Goal: Transaction & Acquisition: Purchase product/service

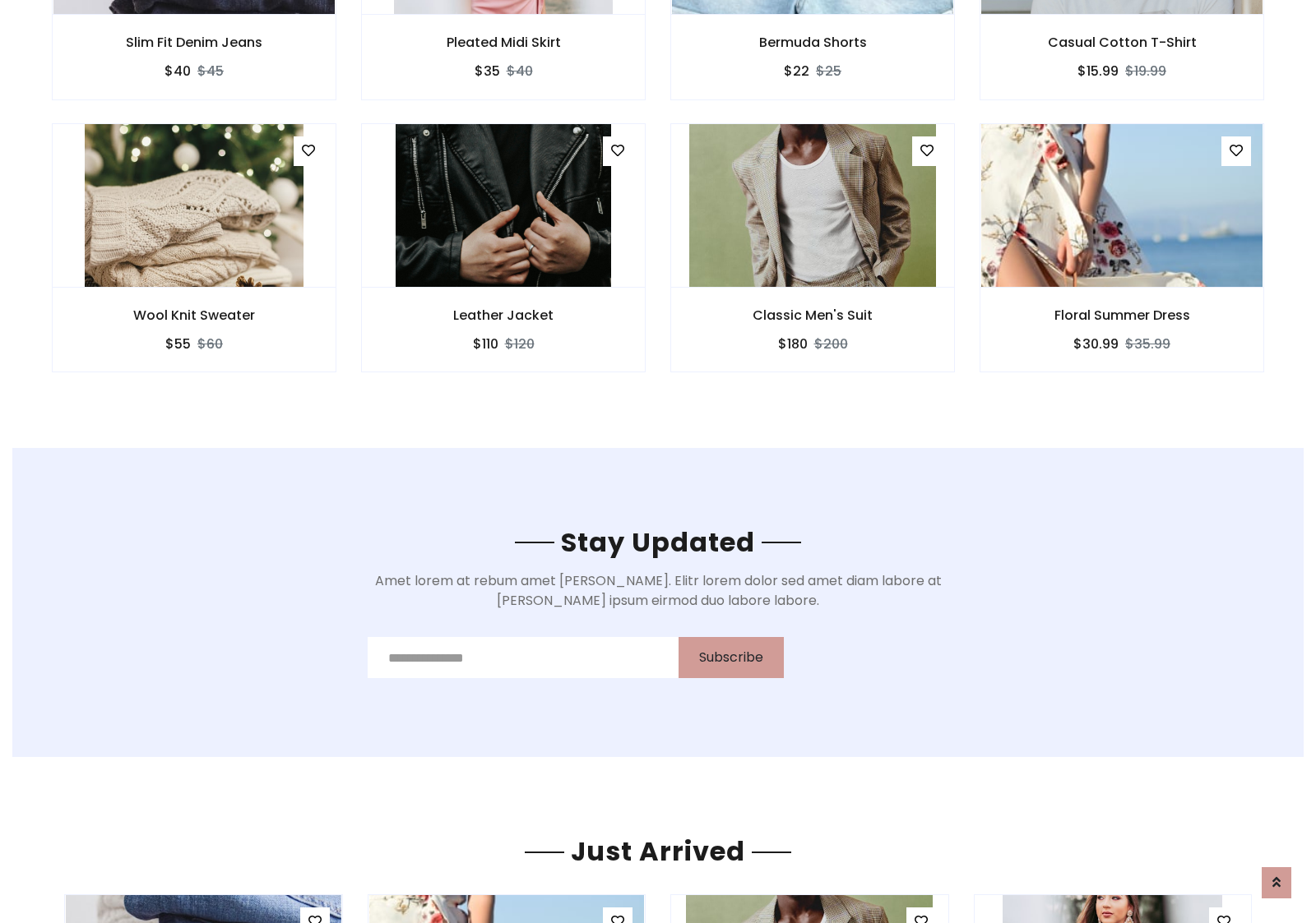
scroll to position [2477, 0]
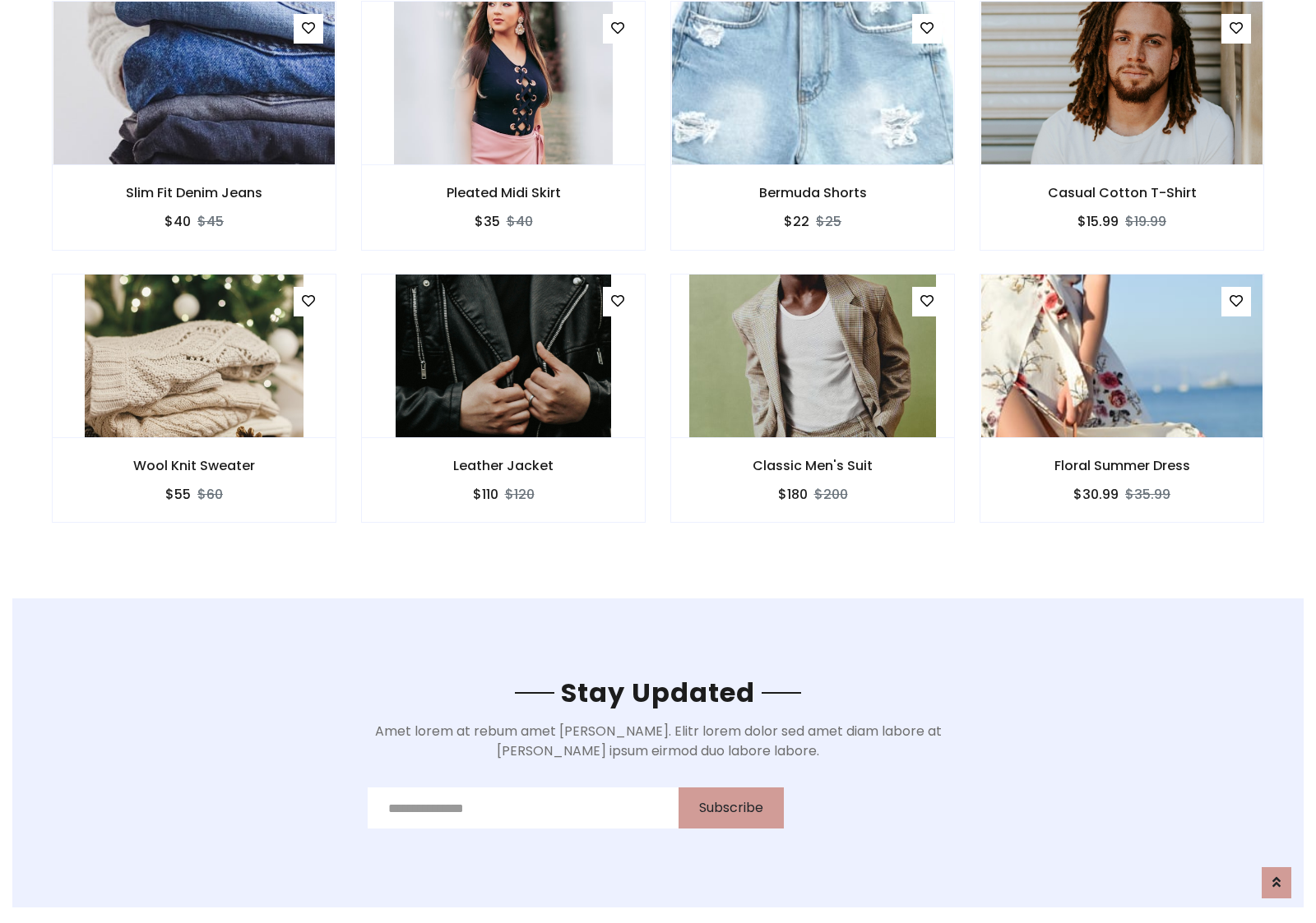
click at [658, 279] on div "Classic Men's Suit $180 $200" at bounding box center [813, 410] width 310 height 272
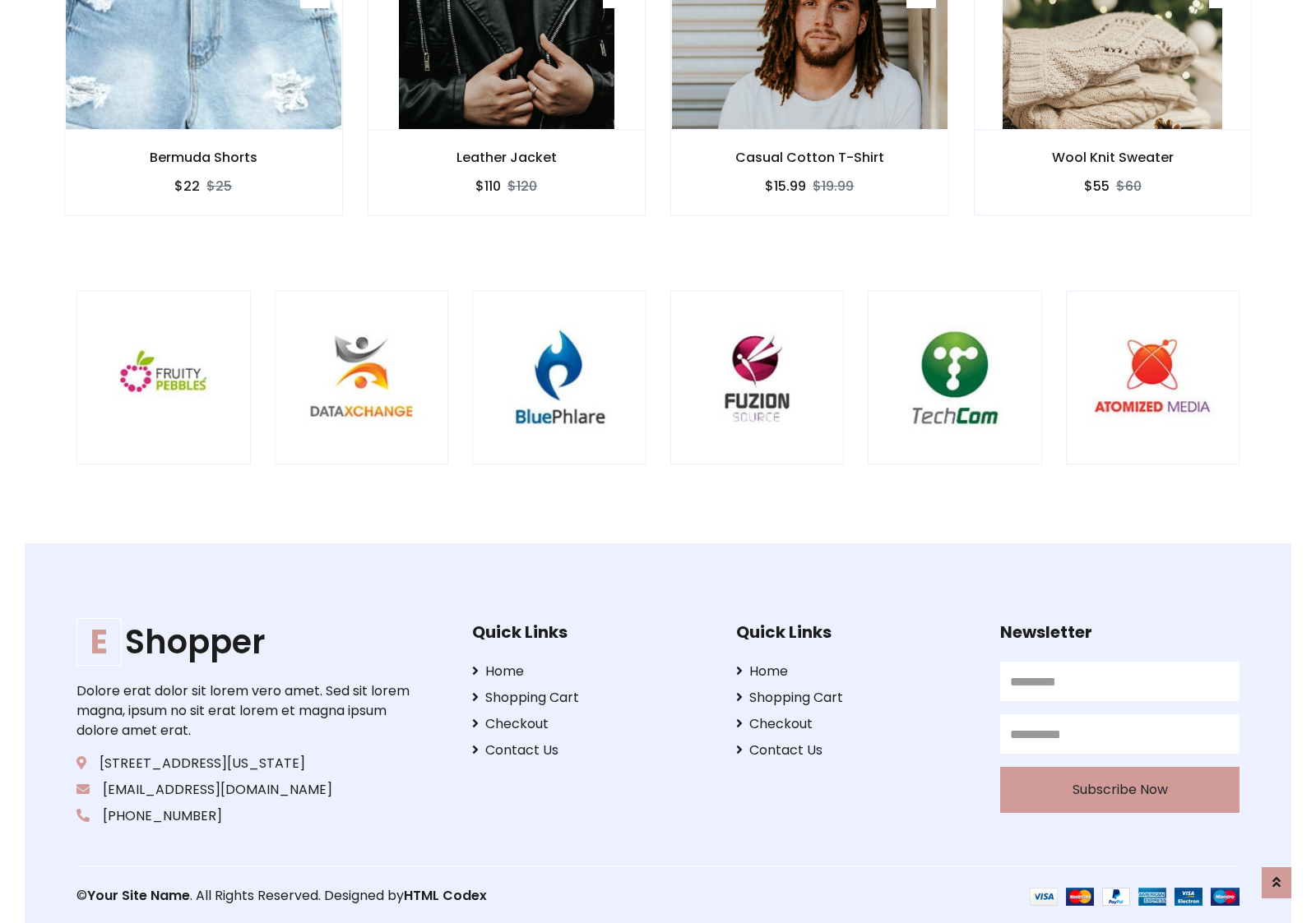
scroll to position [3130, 0]
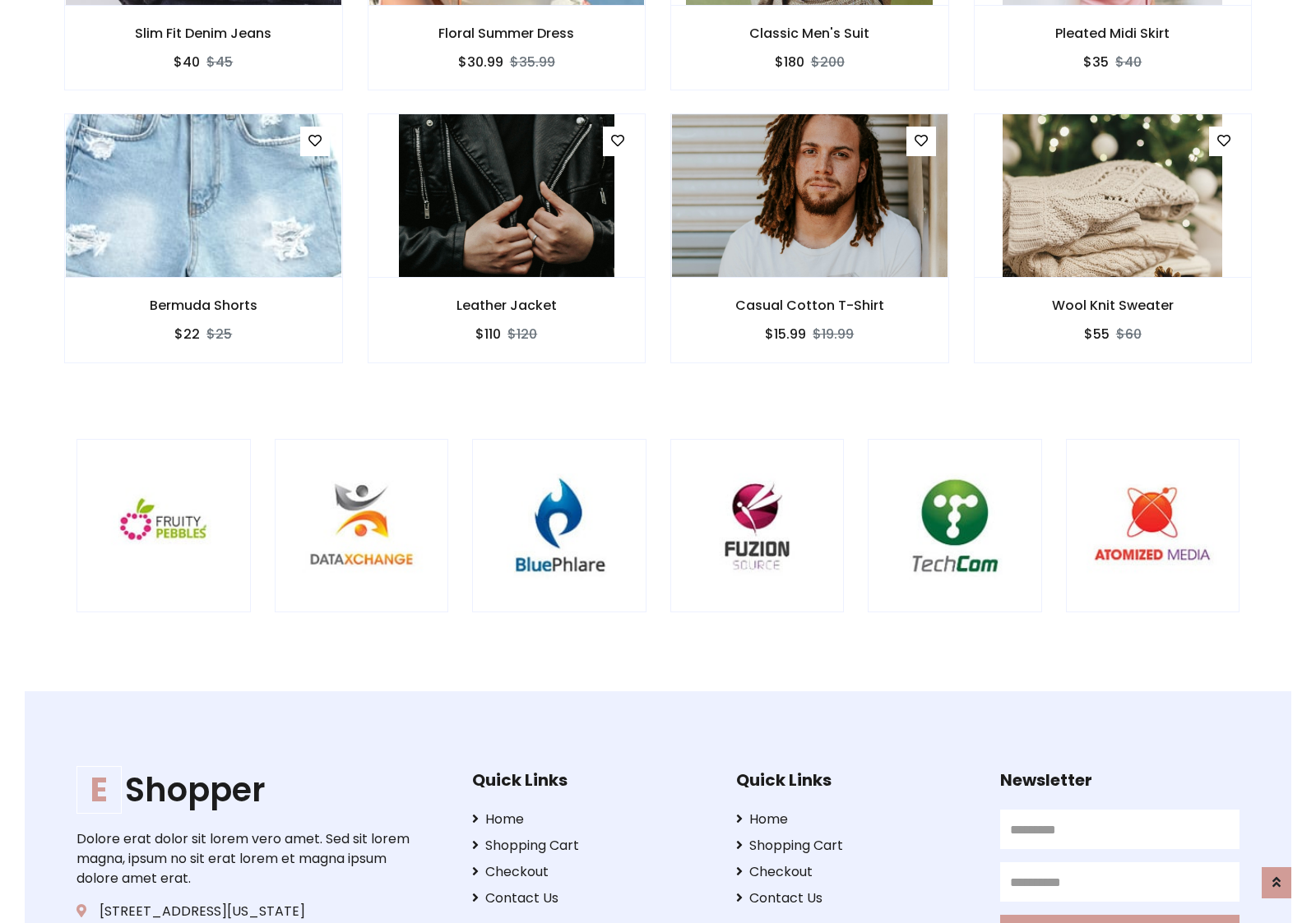
click at [658, 461] on div at bounding box center [868, 526] width 3957 height 174
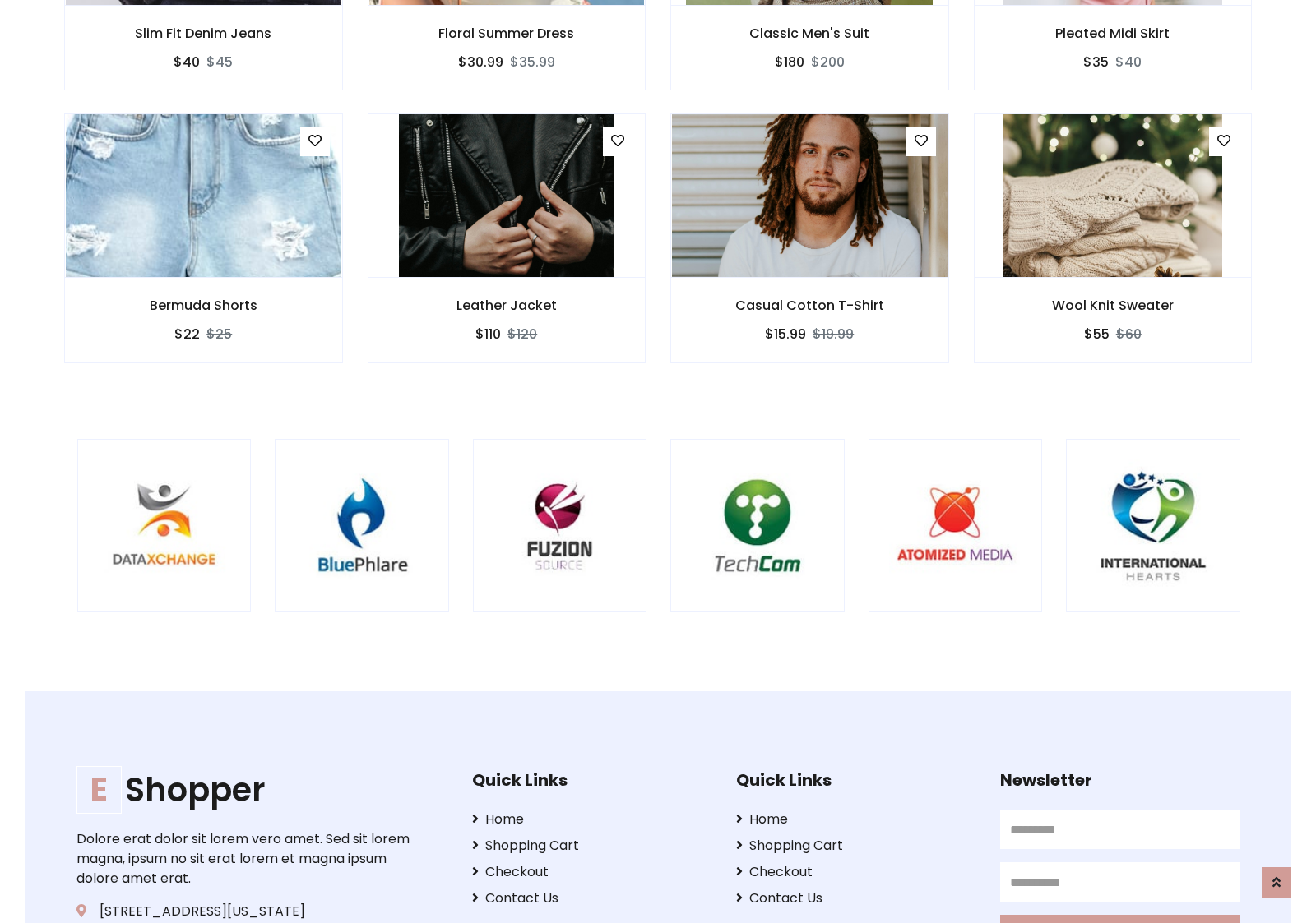
click at [658, 461] on div at bounding box center [671, 526] width 3957 height 174
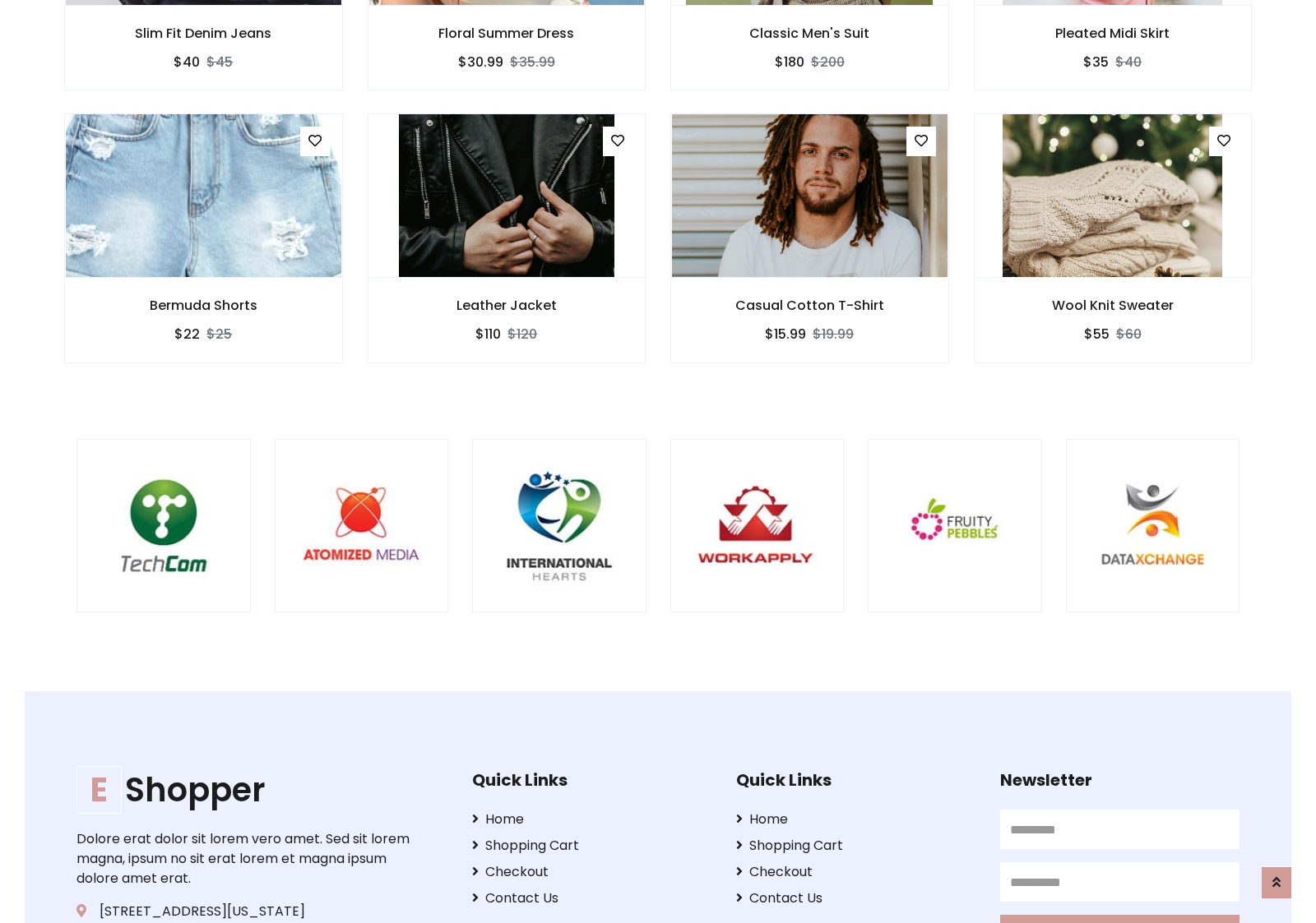
scroll to position [0, 0]
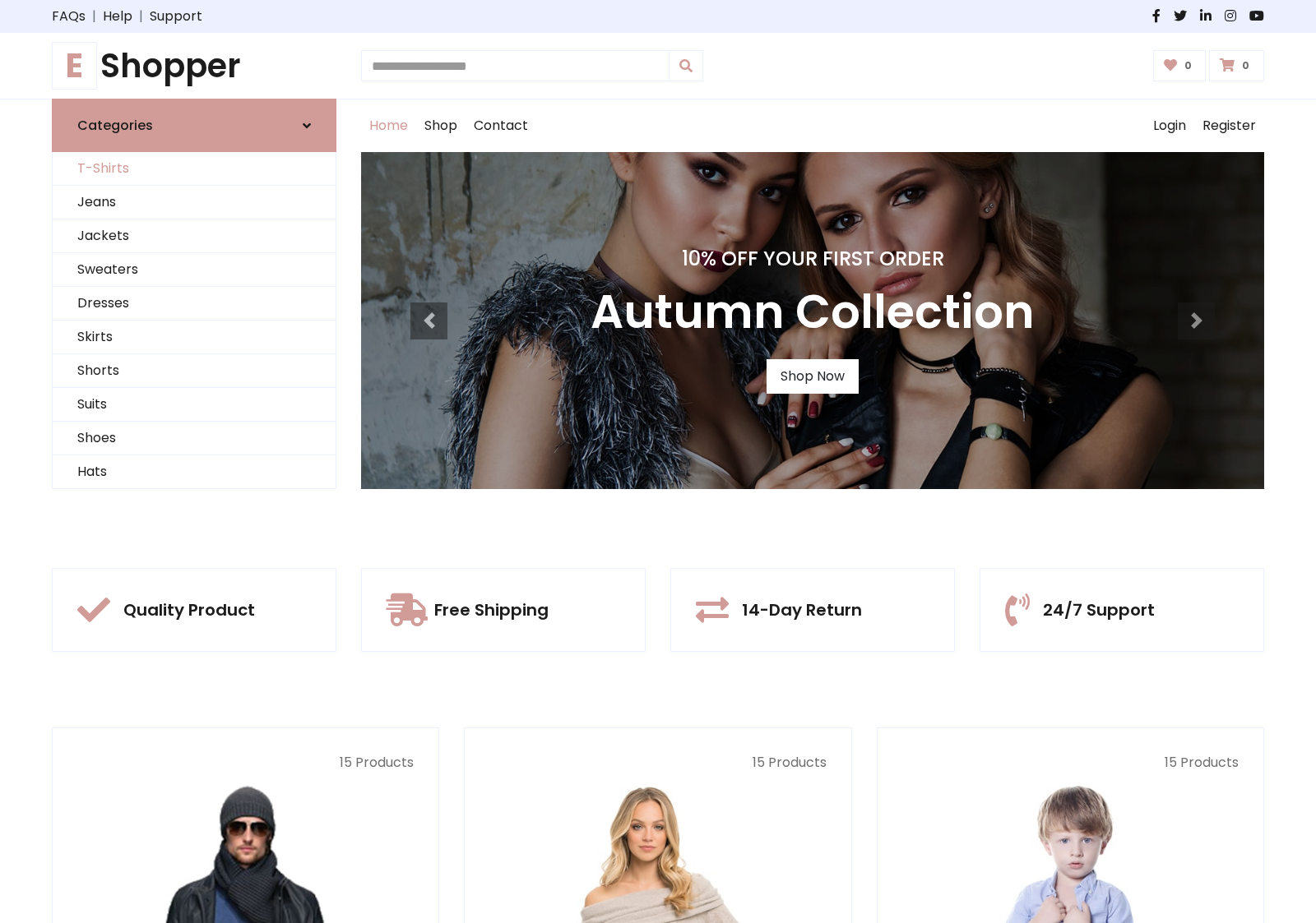
click at [194, 169] on link "T-Shirts" at bounding box center [193, 169] width 283 height 33
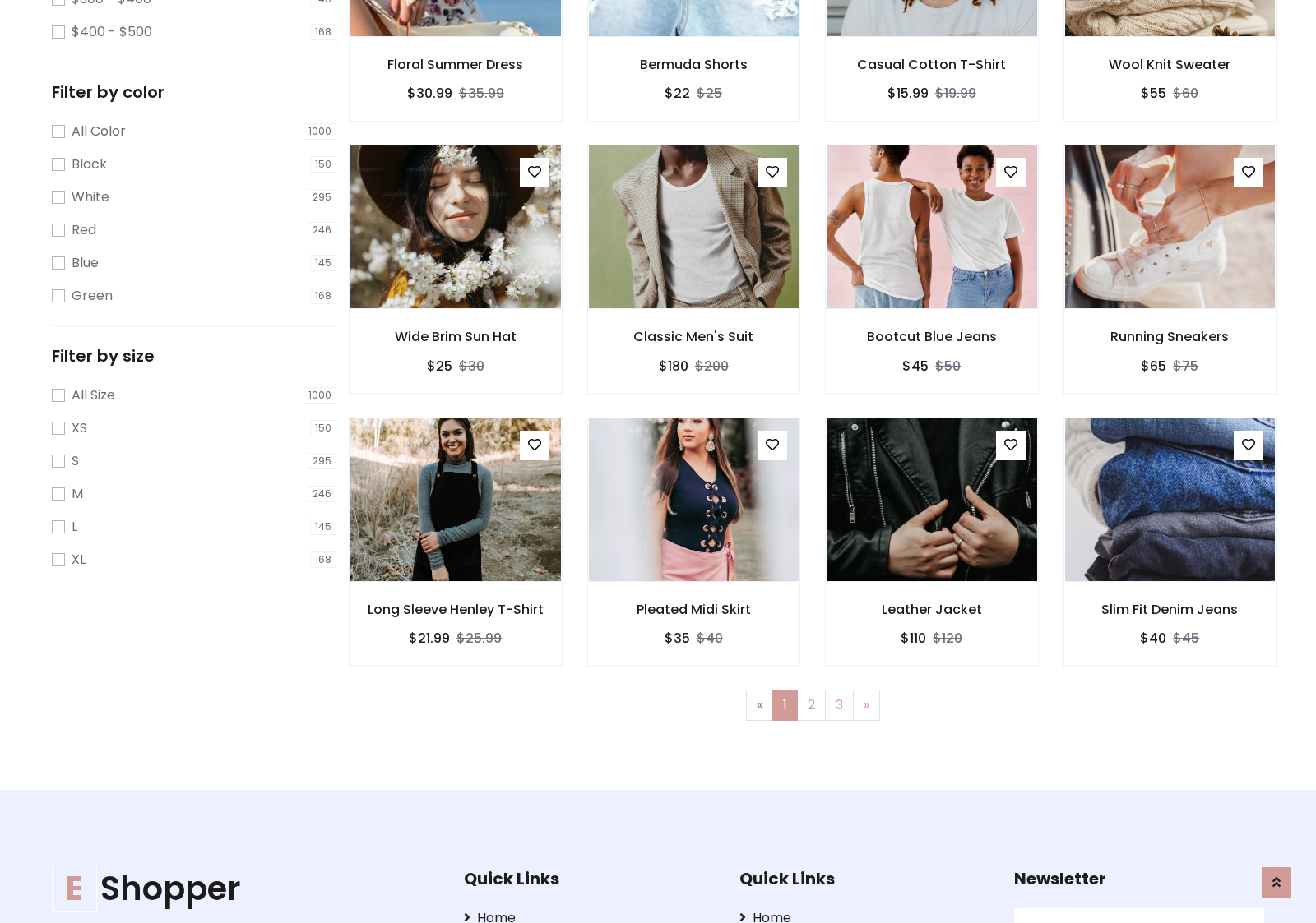
scroll to position [659, 0]
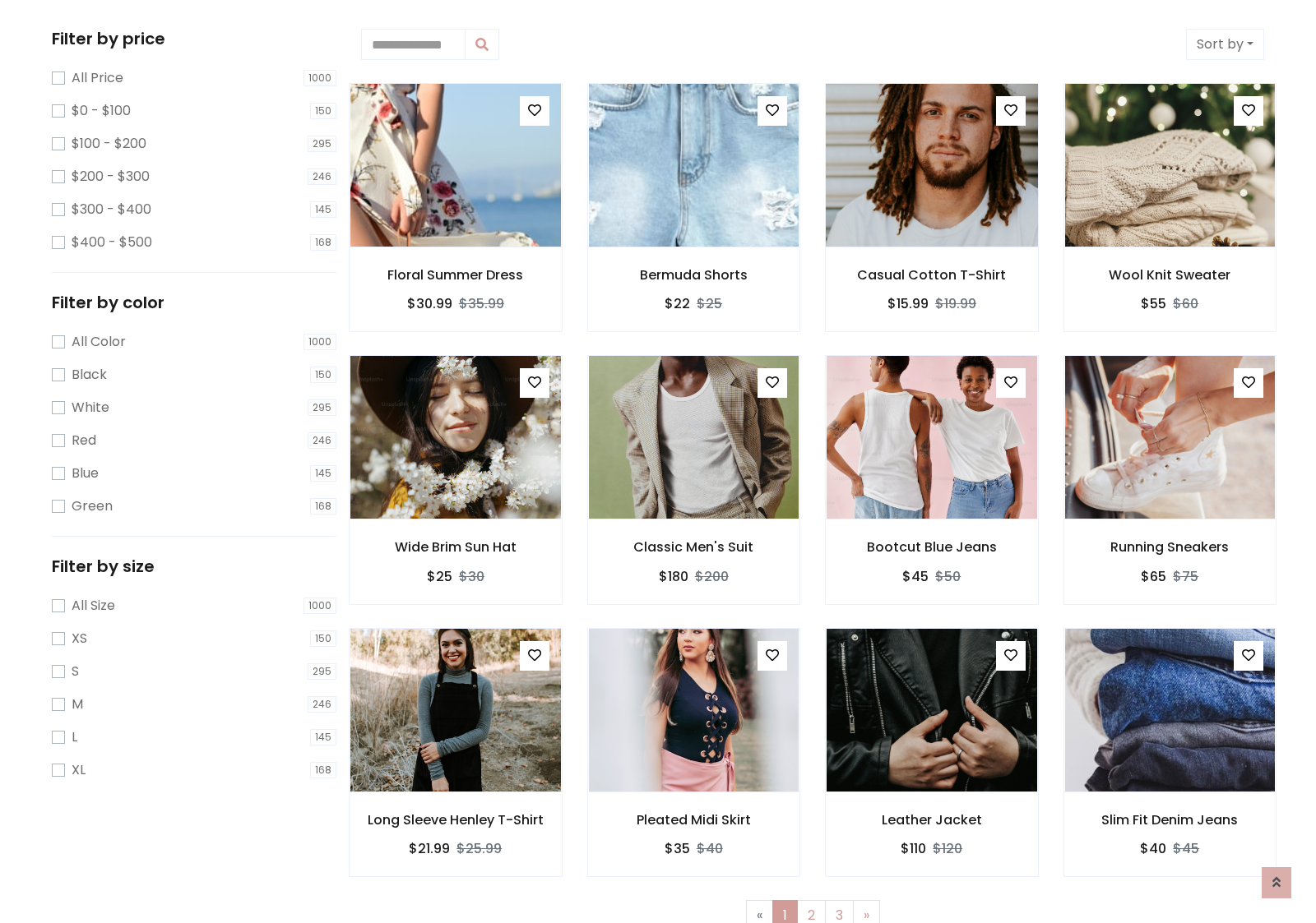
scroll to position [0, 0]
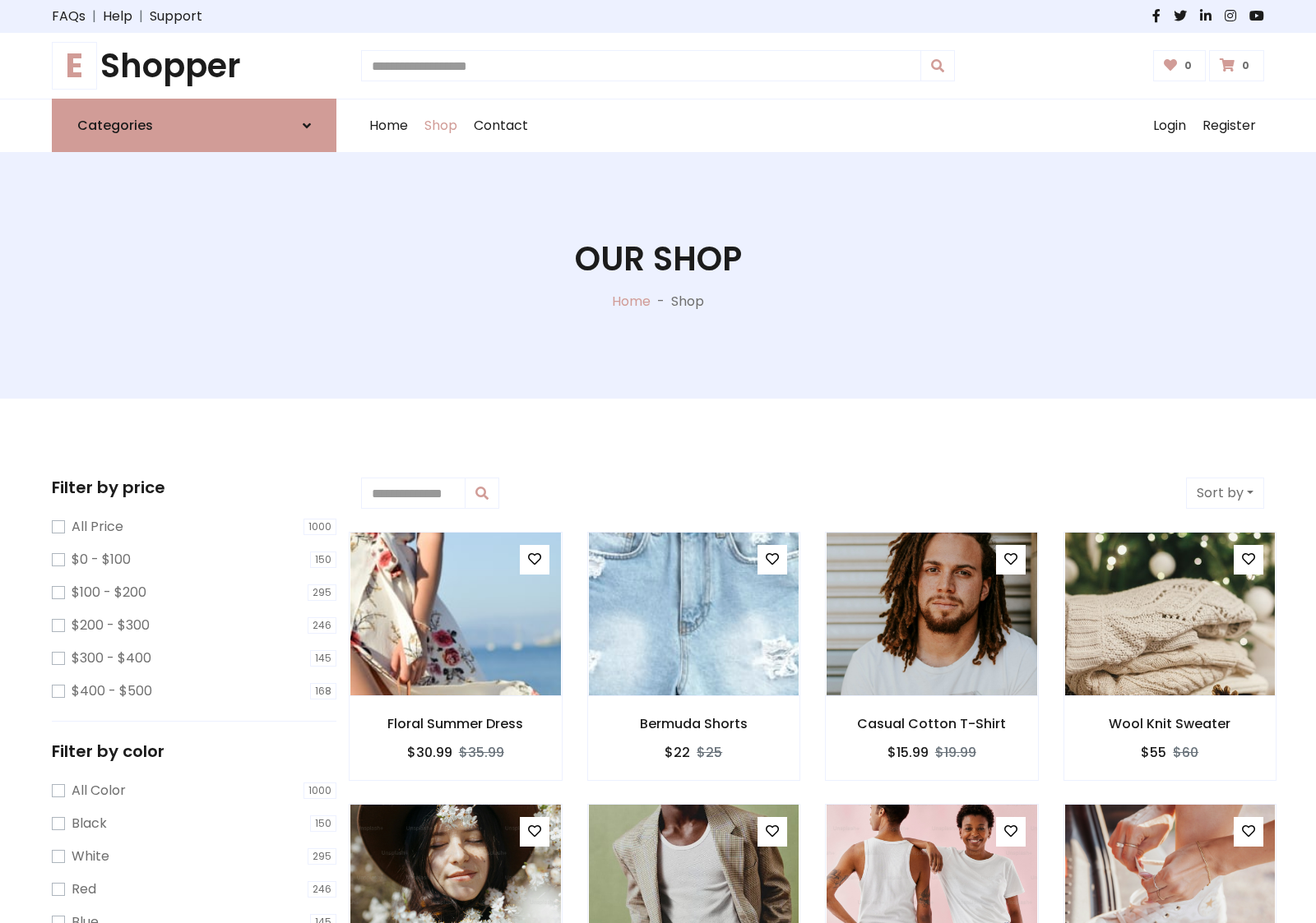
click at [194, 66] on h1 "E Shopper" at bounding box center [193, 65] width 285 height 39
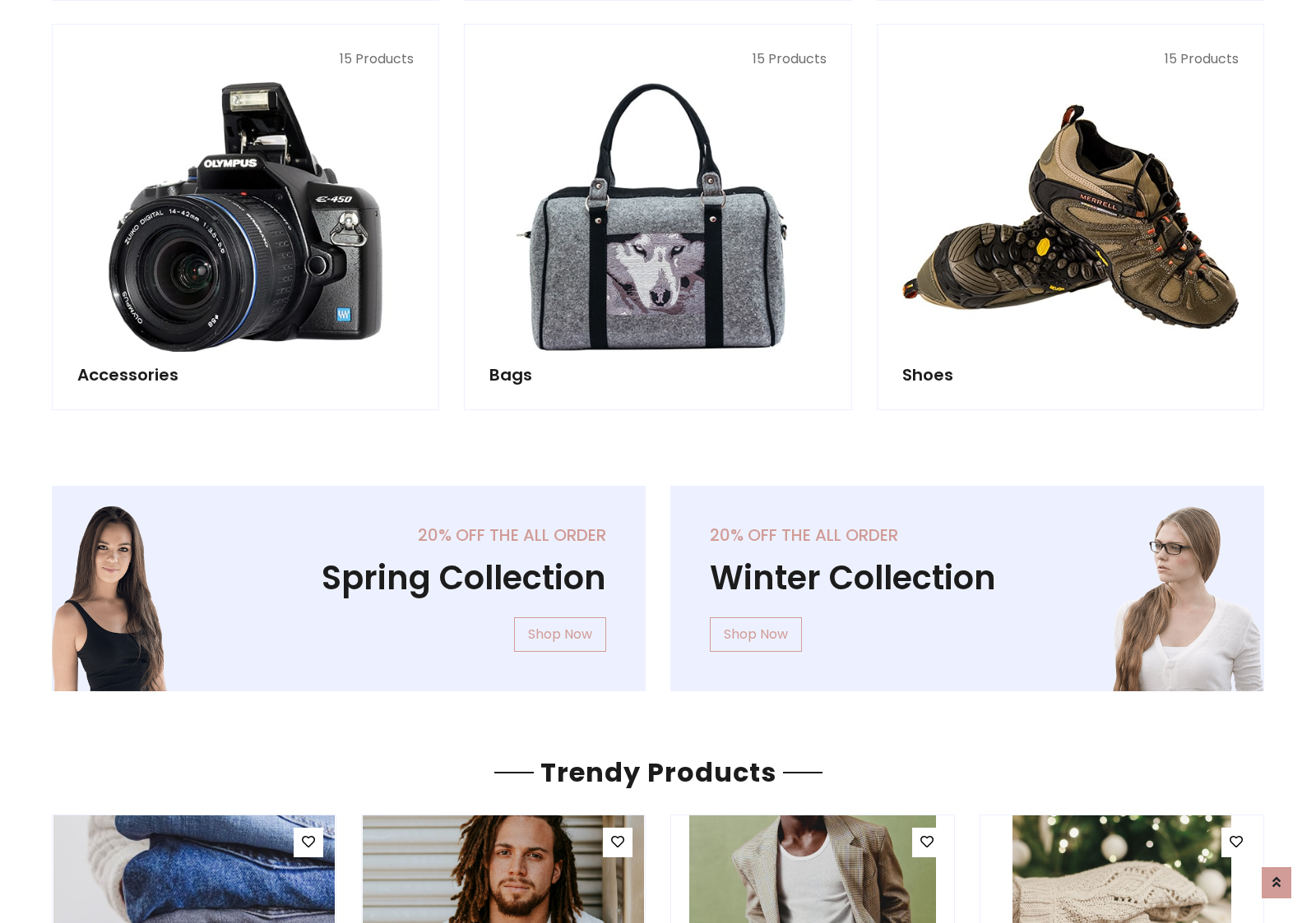
scroll to position [1597, 0]
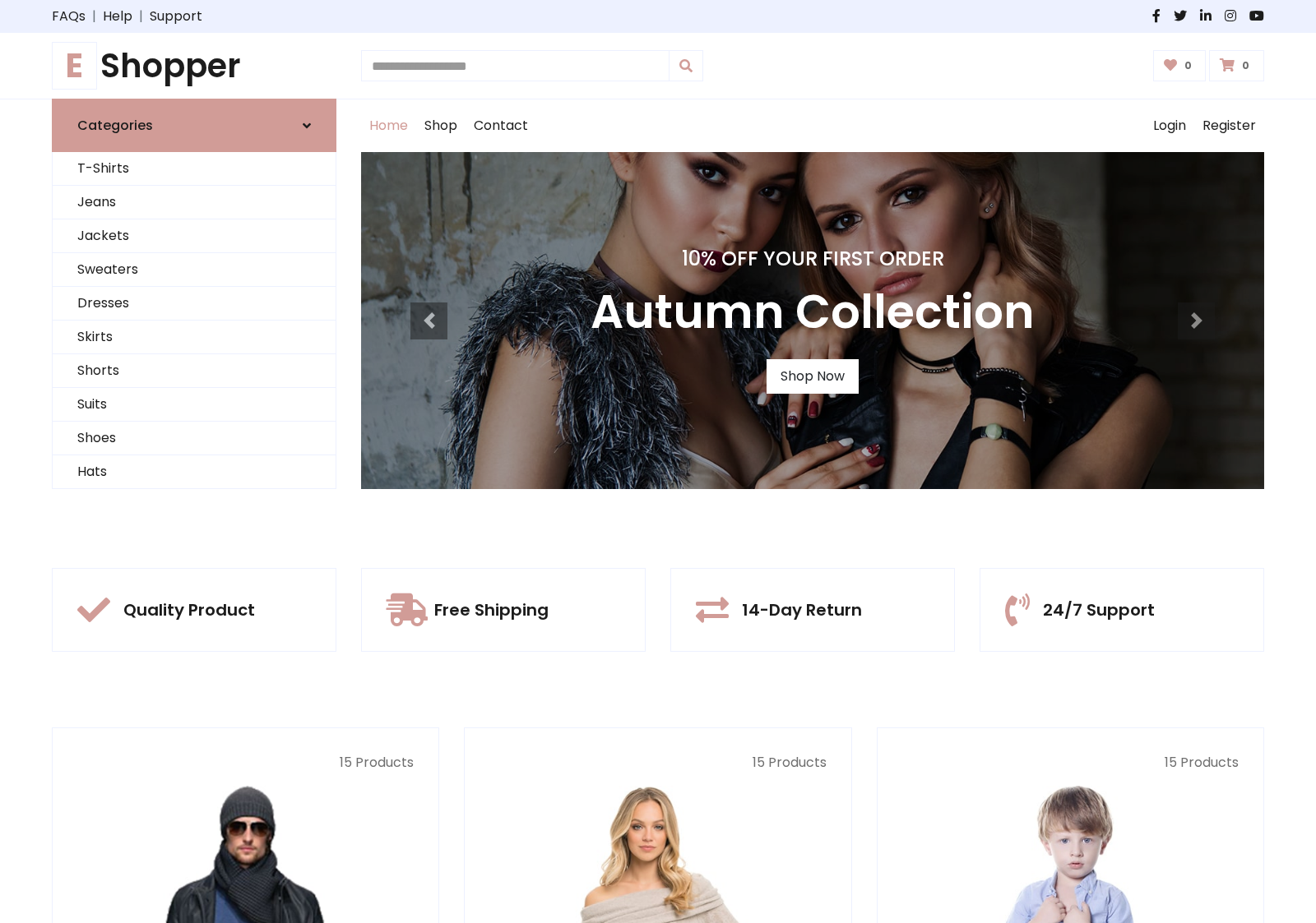
scroll to position [539, 0]
